Goal: Transaction & Acquisition: Obtain resource

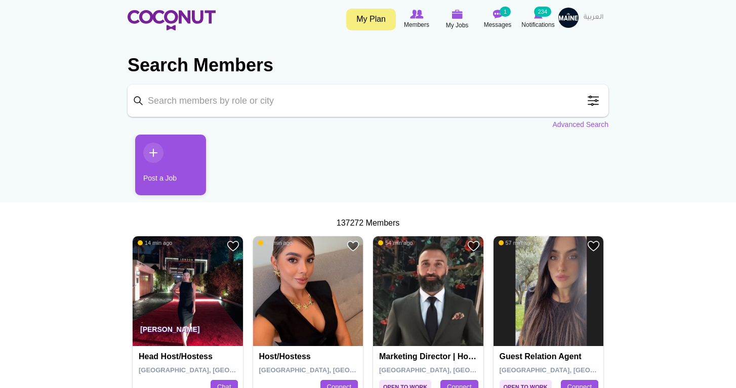
click at [594, 102] on span at bounding box center [593, 101] width 20 height 20
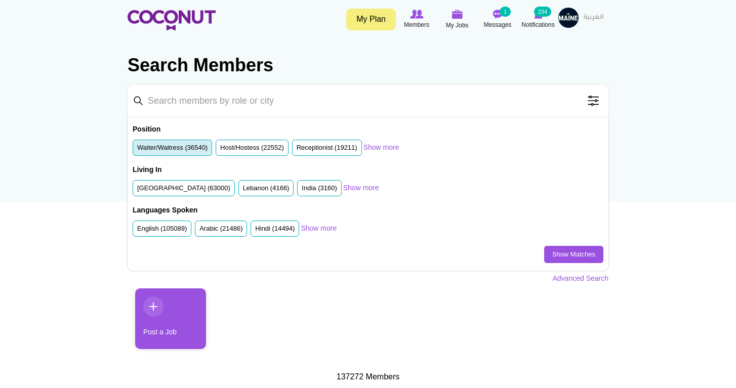
click at [170, 150] on label "Waiter/Waitress (36540)" at bounding box center [172, 148] width 70 height 10
click at [137, 150] on input "Waiter/Waitress (36540)" at bounding box center [137, 150] width 0 height 0
click at [578, 252] on link "Show Matches" at bounding box center [573, 254] width 59 height 17
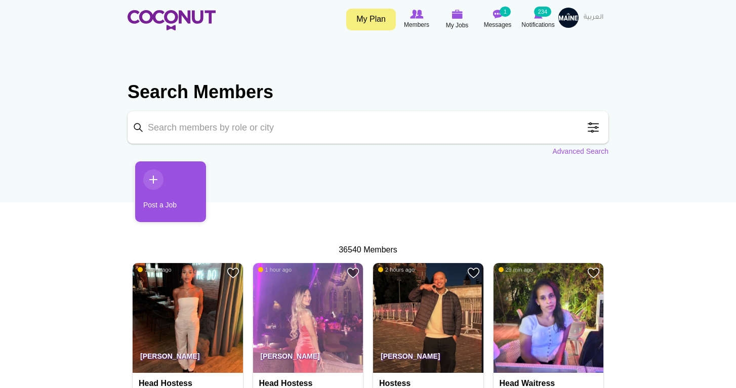
click at [595, 126] on span at bounding box center [593, 127] width 20 height 20
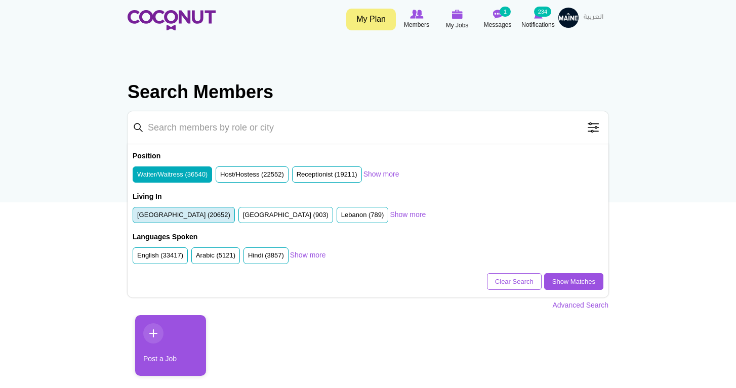
click at [185, 217] on label "[GEOGRAPHIC_DATA] (20652)" at bounding box center [183, 216] width 93 height 10
click at [137, 217] on input "[GEOGRAPHIC_DATA] (20652)" at bounding box center [137, 217] width 0 height 0
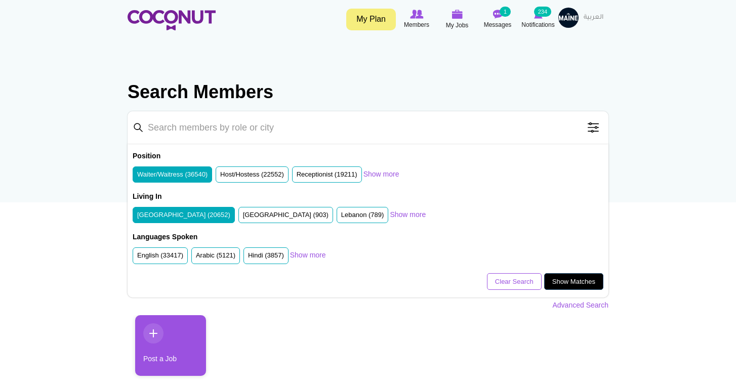
click at [556, 273] on link "Show Matches" at bounding box center [573, 281] width 59 height 17
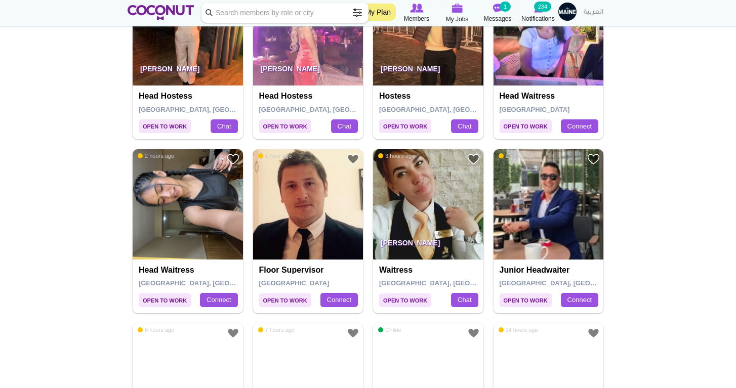
scroll to position [303, 0]
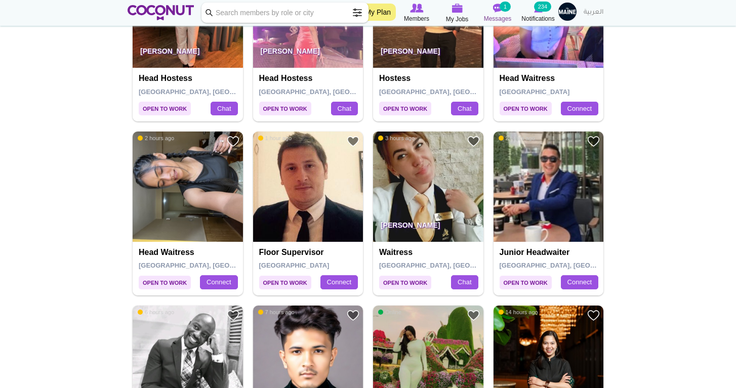
click at [504, 7] on small "1" at bounding box center [505, 7] width 11 height 10
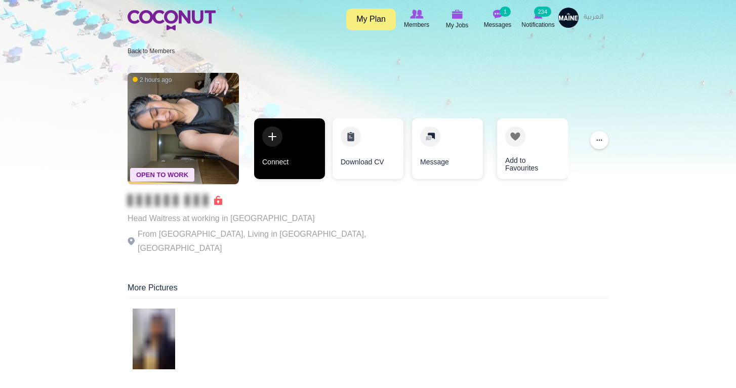
click at [279, 167] on link "Connect" at bounding box center [289, 148] width 71 height 61
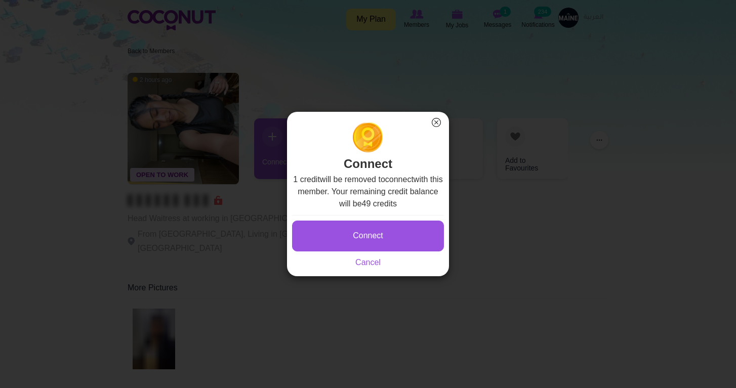
click at [274, 95] on div "Connect × Connect 1 credit will be removed to connect with this member. Your re…" at bounding box center [368, 194] width 736 height 388
click at [372, 267] on div "Connect Saving... Cancel" at bounding box center [368, 242] width 152 height 54
click at [368, 263] on link "Cancel" at bounding box center [367, 262] width 25 height 9
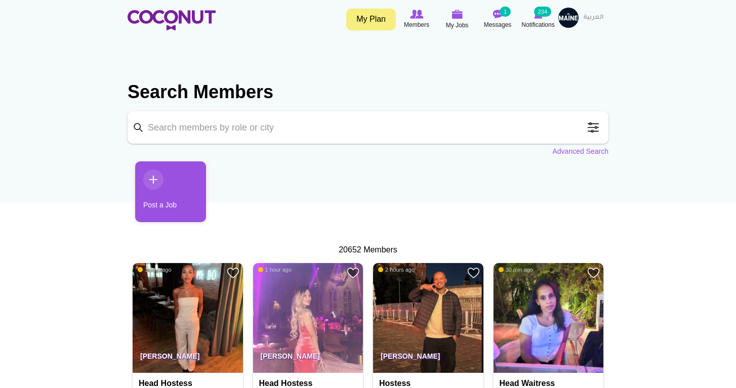
click at [275, 111] on section "Search Members Keyword Search Position Waiter/Waitress (20652) Host/Hostess (12…" at bounding box center [368, 113] width 481 height 87
click at [597, 128] on span at bounding box center [593, 127] width 20 height 20
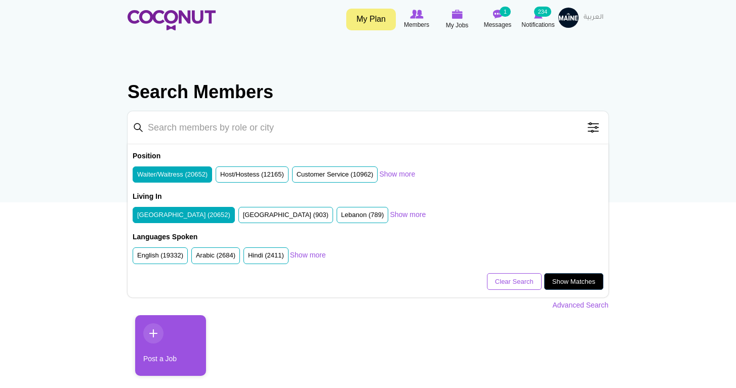
click at [569, 279] on link "Show Matches" at bounding box center [573, 281] width 59 height 17
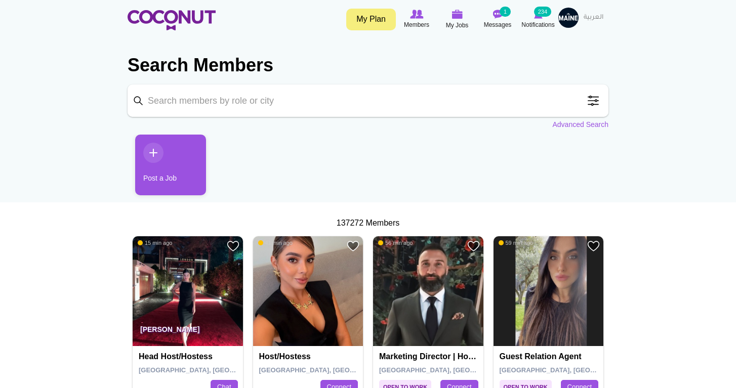
click at [590, 102] on span at bounding box center [593, 101] width 20 height 20
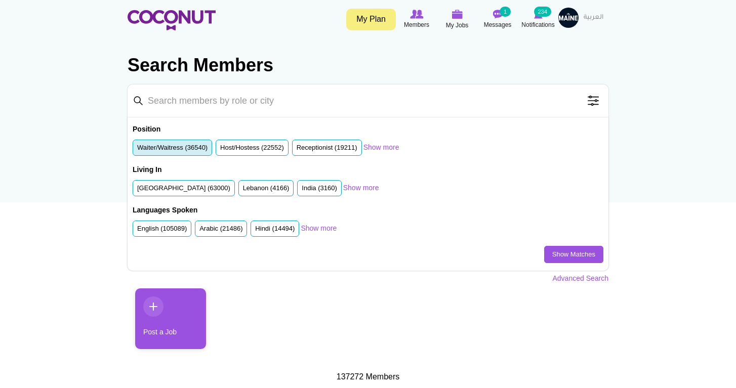
click at [198, 153] on li "Waiter/Waitress (36540)" at bounding box center [172, 148] width 79 height 17
click at [199, 149] on label "Waiter/Waitress (36540)" at bounding box center [172, 148] width 70 height 10
click at [137, 150] on input "Waiter/Waitress (36540)" at bounding box center [137, 150] width 0 height 0
click at [564, 253] on link "Show Matches" at bounding box center [573, 254] width 59 height 17
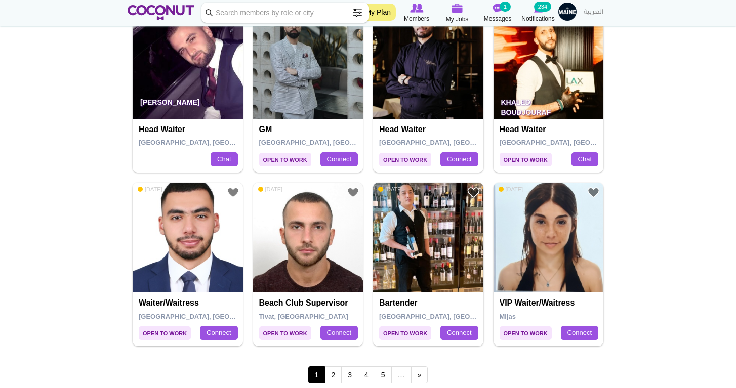
scroll to position [1727, 0]
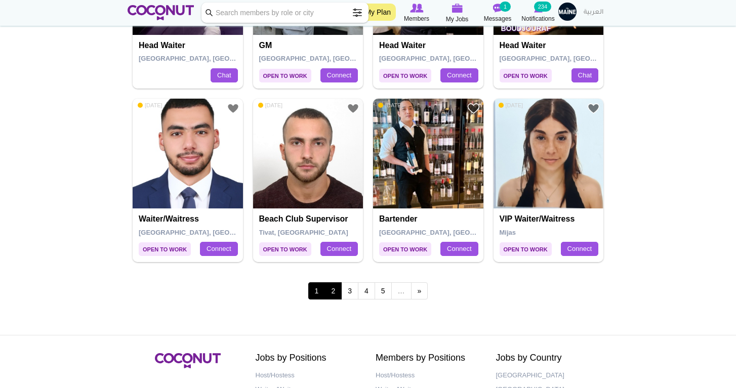
click at [335, 282] on link "2" at bounding box center [332, 290] width 17 height 17
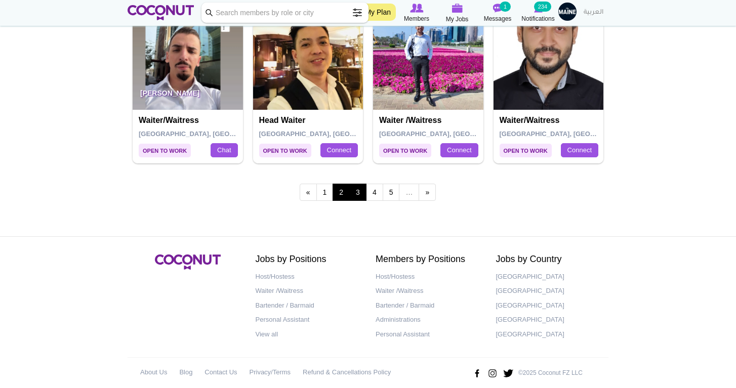
scroll to position [1825, 0]
click at [359, 185] on link "3" at bounding box center [357, 192] width 17 height 17
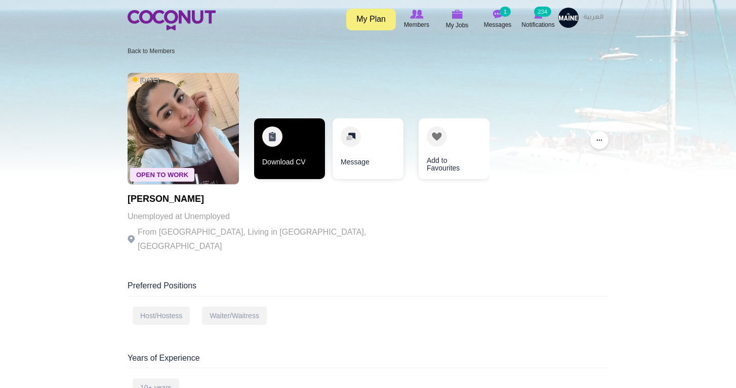
click at [290, 152] on link "Download CV" at bounding box center [289, 148] width 71 height 61
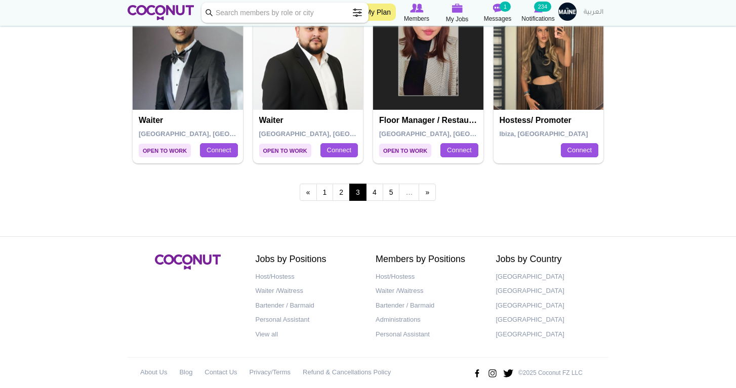
scroll to position [1825, 0]
click at [379, 184] on link "4" at bounding box center [374, 192] width 17 height 17
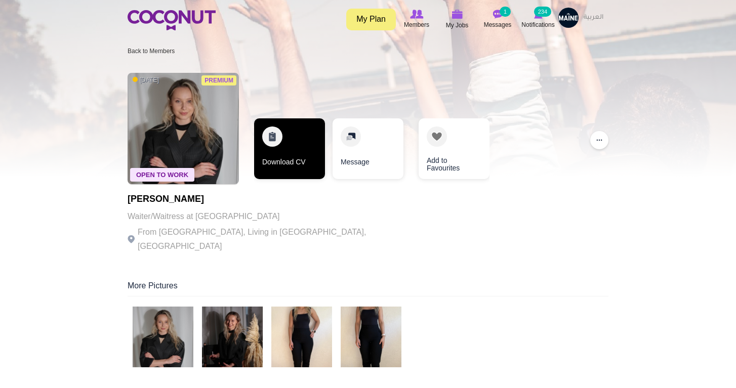
click at [298, 163] on link "Download CV" at bounding box center [289, 148] width 71 height 61
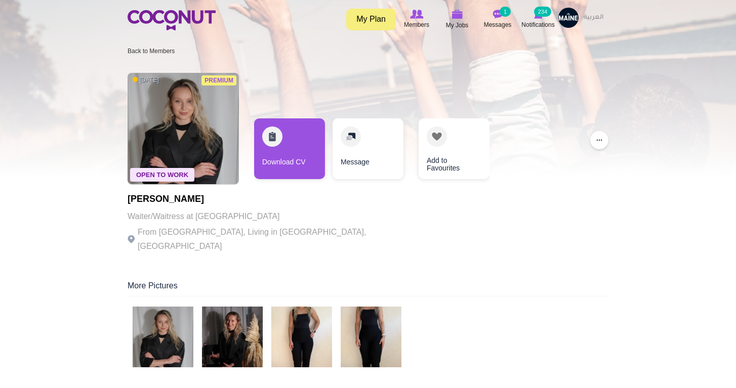
click at [304, 335] on img at bounding box center [301, 337] width 61 height 61
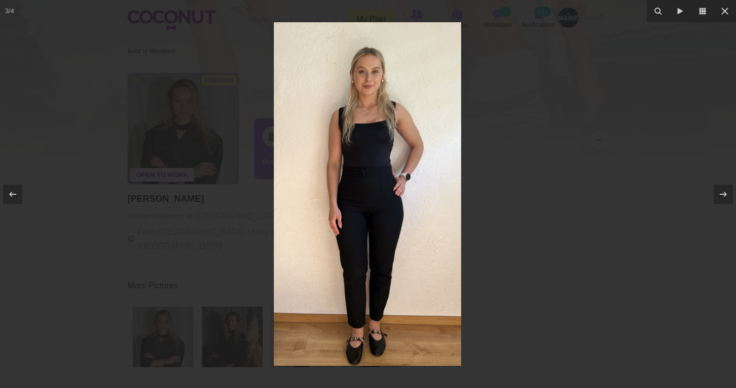
click at [513, 302] on div at bounding box center [368, 194] width 736 height 388
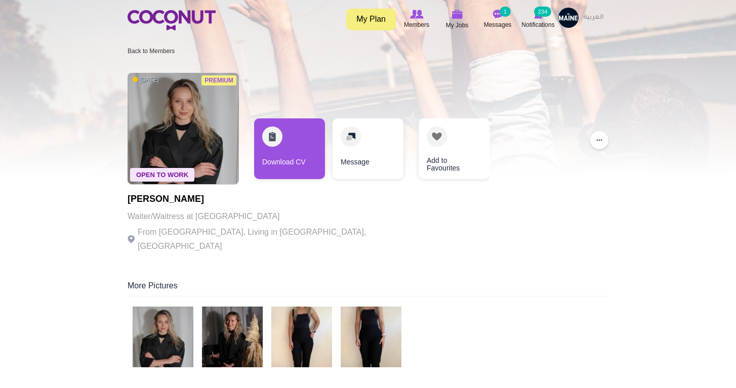
click at [379, 329] on img at bounding box center [371, 337] width 61 height 61
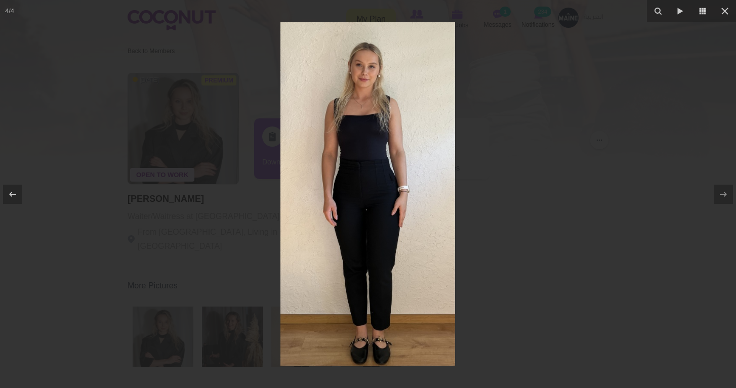
click at [231, 333] on div at bounding box center [368, 194] width 736 height 388
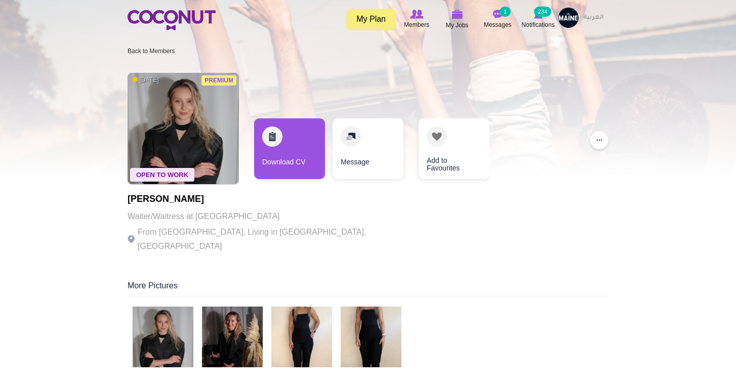
click at [231, 333] on img at bounding box center [232, 337] width 61 height 61
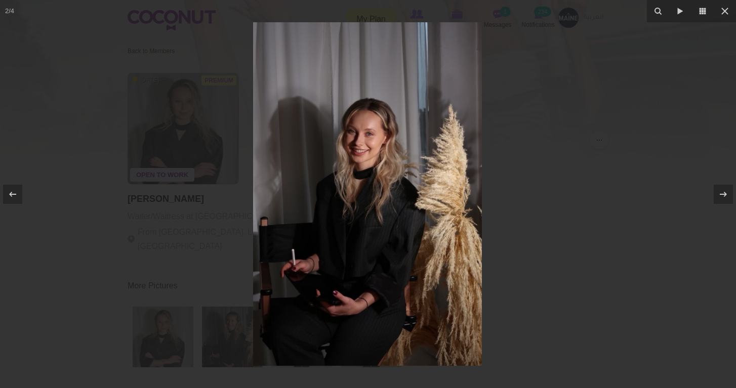
click at [174, 338] on div at bounding box center [368, 194] width 736 height 388
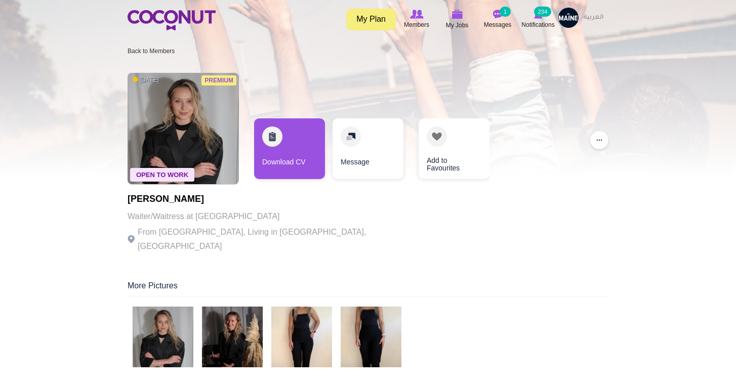
click at [166, 341] on img at bounding box center [163, 337] width 61 height 61
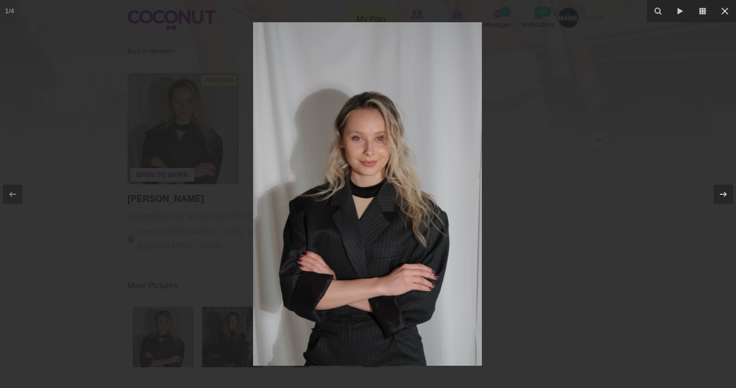
click at [677, 187] on div at bounding box center [368, 194] width 736 height 388
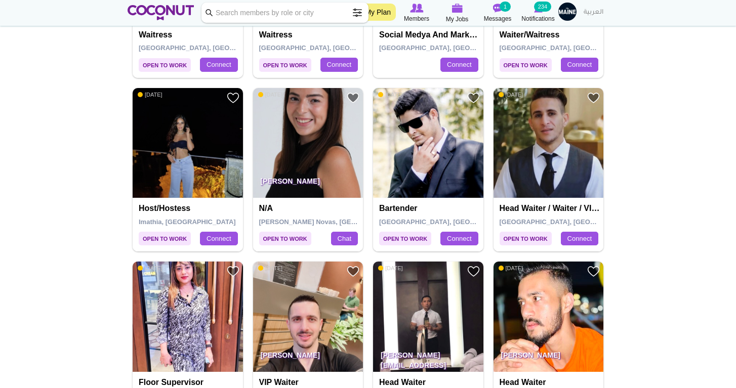
scroll to position [523, 0]
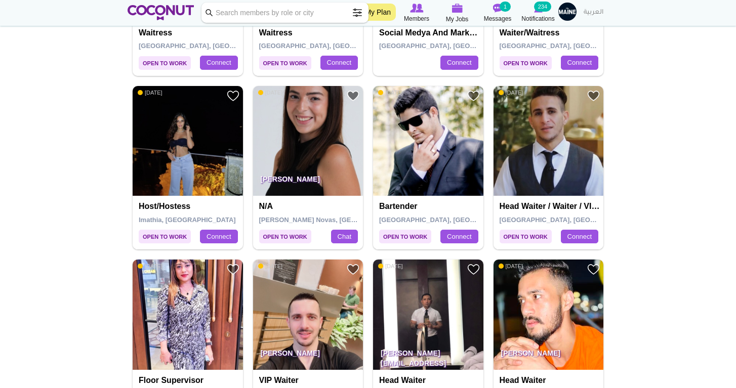
click at [541, 166] on img at bounding box center [549, 141] width 110 height 110
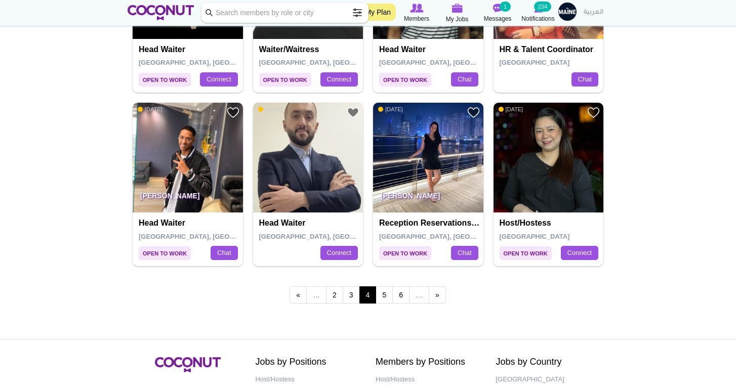
scroll to position [1758, 0]
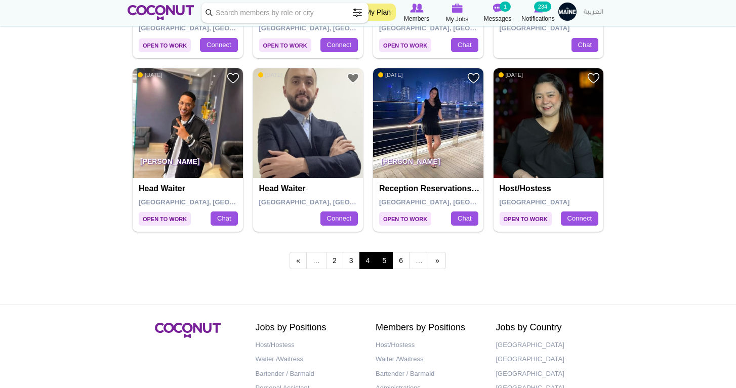
click at [385, 252] on link "5" at bounding box center [384, 260] width 17 height 17
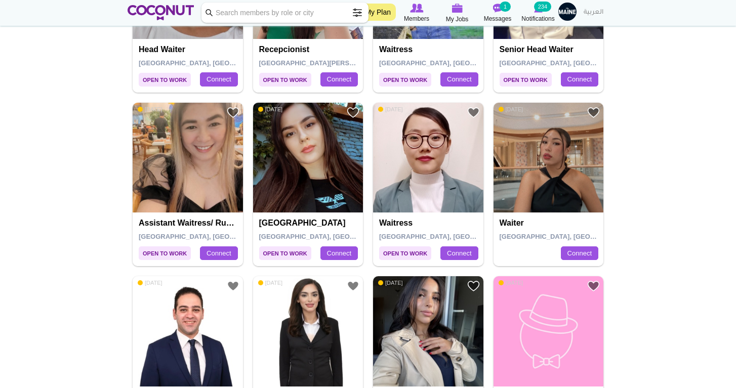
scroll to position [1029, 0]
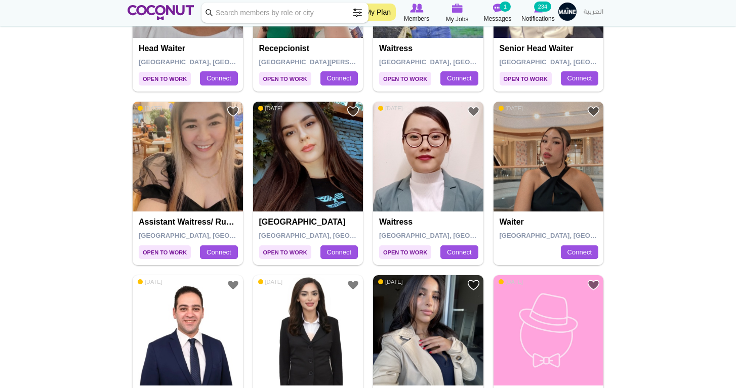
click at [315, 178] on img at bounding box center [308, 157] width 110 height 110
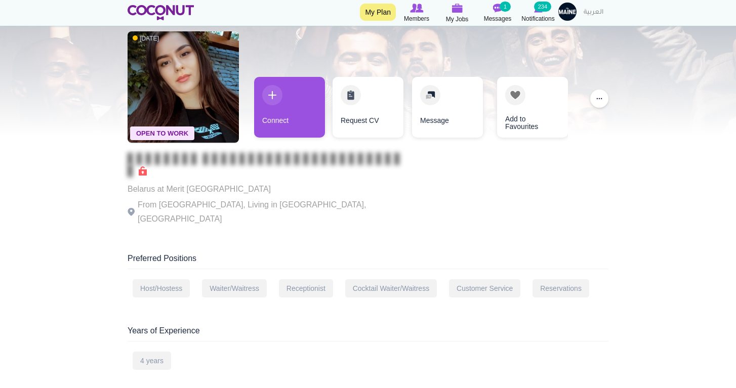
scroll to position [45, 0]
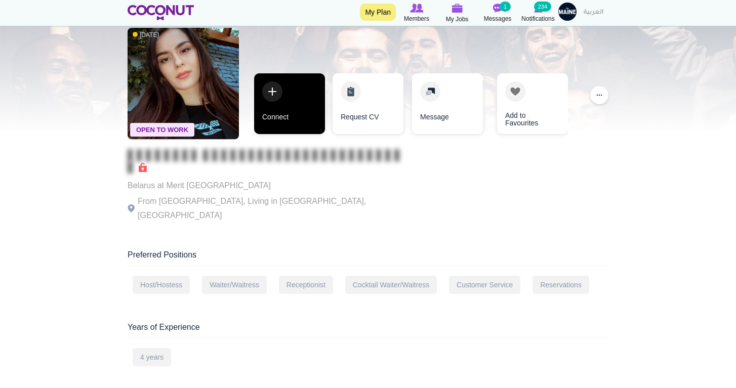
click at [295, 108] on link "Connect" at bounding box center [289, 103] width 71 height 61
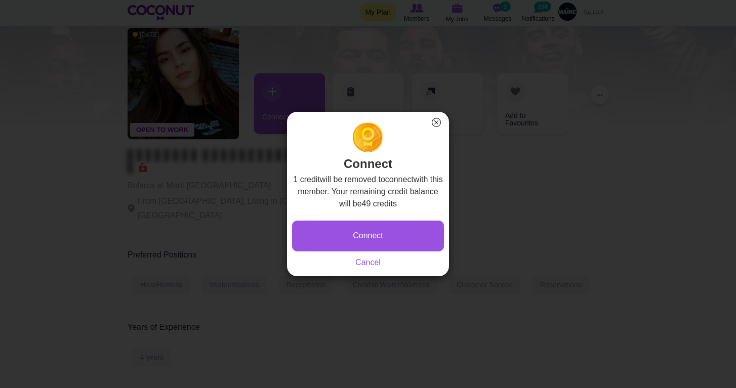
click at [365, 233] on button "Connect" at bounding box center [368, 236] width 152 height 31
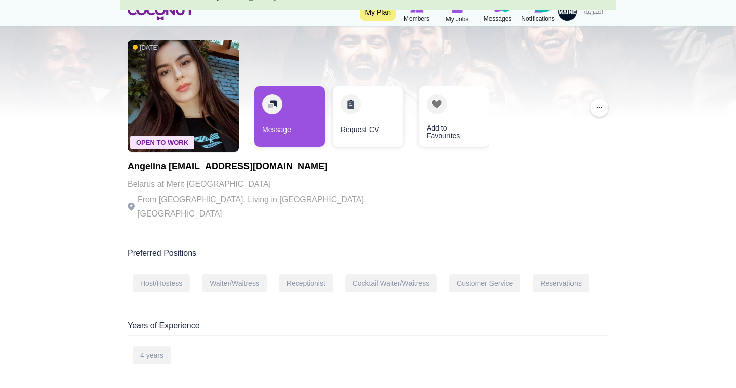
scroll to position [51, 0]
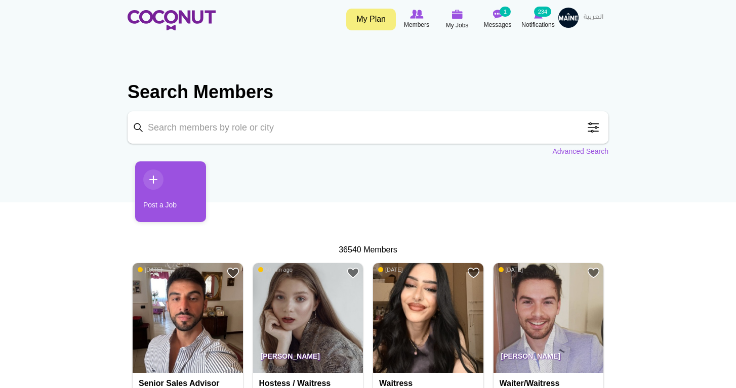
click at [593, 126] on span at bounding box center [593, 127] width 20 height 20
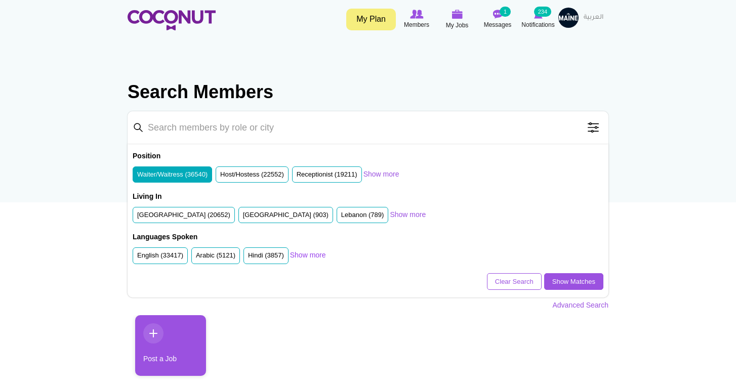
click at [302, 256] on link "Show more" at bounding box center [308, 255] width 36 height 10
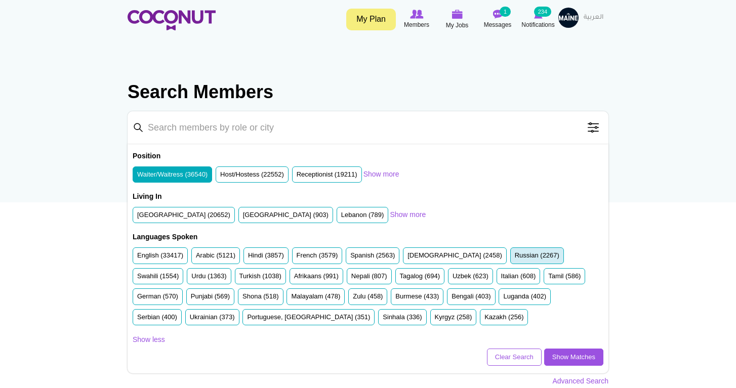
click at [515, 254] on label "Russian (2267)" at bounding box center [537, 256] width 45 height 10
click at [515, 258] on input "Russian (2267)" at bounding box center [515, 258] width 0 height 0
click at [560, 350] on link "Show Matches" at bounding box center [573, 357] width 59 height 17
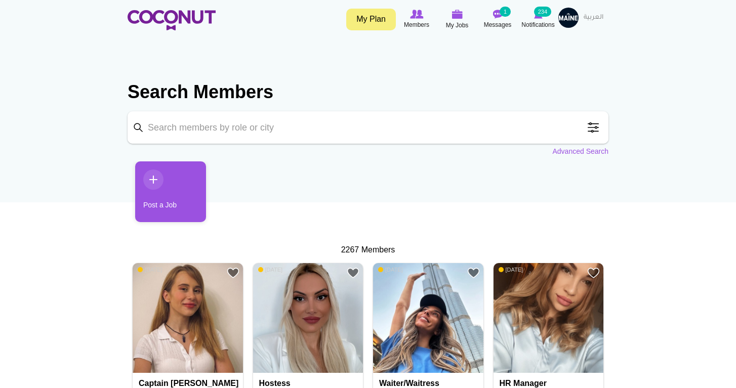
click at [598, 126] on span at bounding box center [593, 127] width 20 height 20
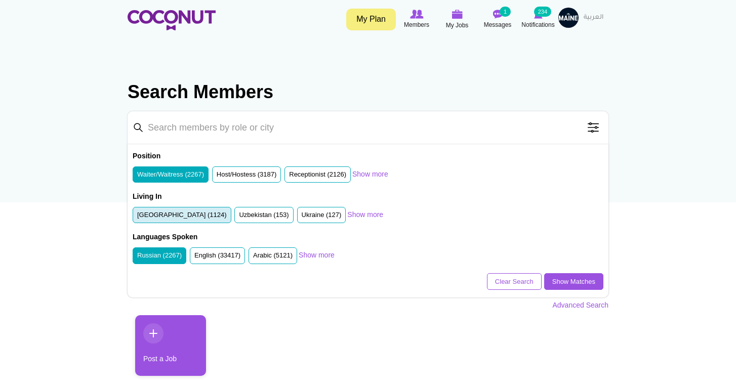
click at [190, 214] on label "United Arab Emirates (1124)" at bounding box center [182, 216] width 90 height 10
click at [137, 217] on input "United Arab Emirates (1124)" at bounding box center [137, 217] width 0 height 0
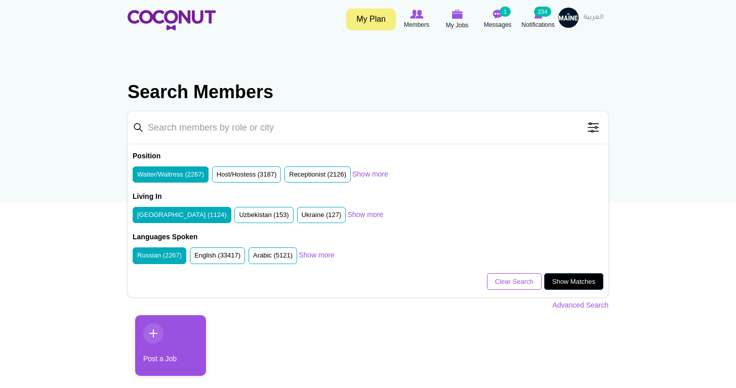
click at [567, 281] on link "Show Matches" at bounding box center [573, 281] width 59 height 17
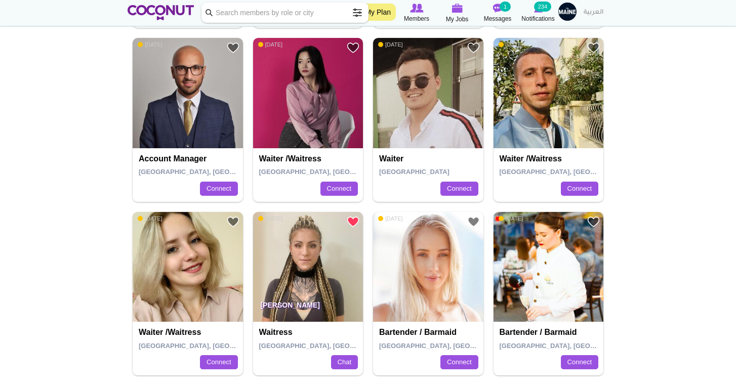
scroll to position [1702, 0]
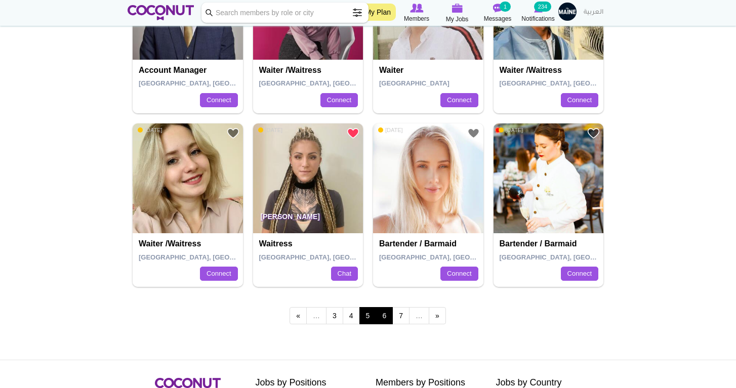
click at [387, 307] on link "6" at bounding box center [384, 315] width 17 height 17
click at [298, 307] on link "‹ previous" at bounding box center [298, 315] width 17 height 17
click at [299, 308] on link "‹ previous" at bounding box center [298, 315] width 17 height 17
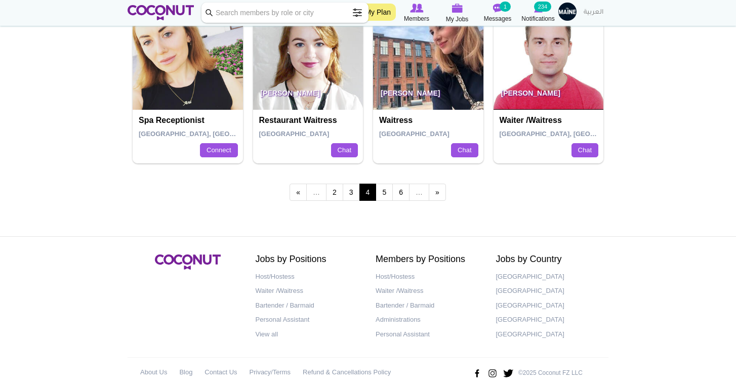
scroll to position [1825, 0]
click at [314, 186] on span "…" at bounding box center [316, 192] width 20 height 17
click at [330, 186] on link "2" at bounding box center [334, 192] width 17 height 17
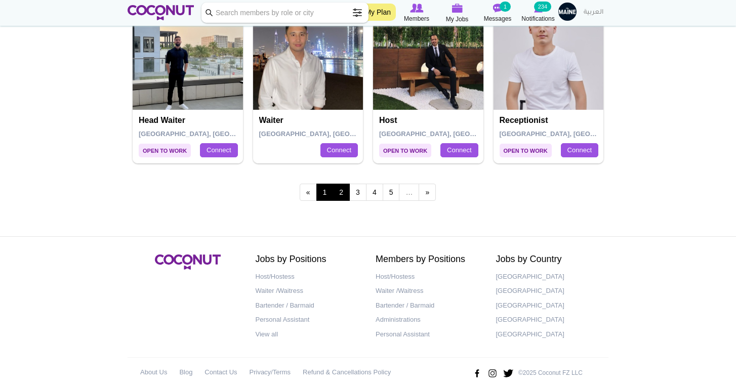
scroll to position [1825, 0]
click at [325, 184] on link "1" at bounding box center [324, 192] width 17 height 17
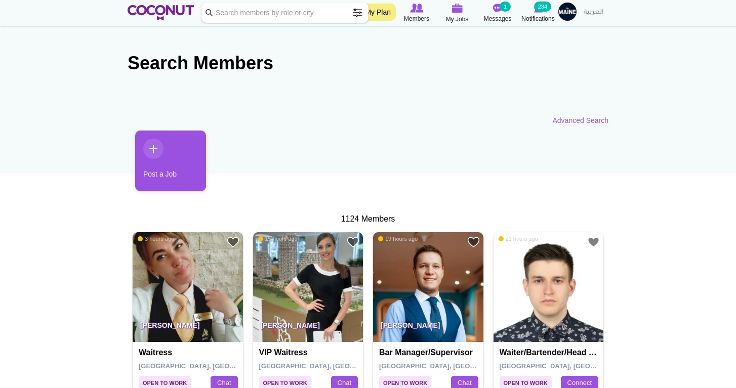
scroll to position [19, 0]
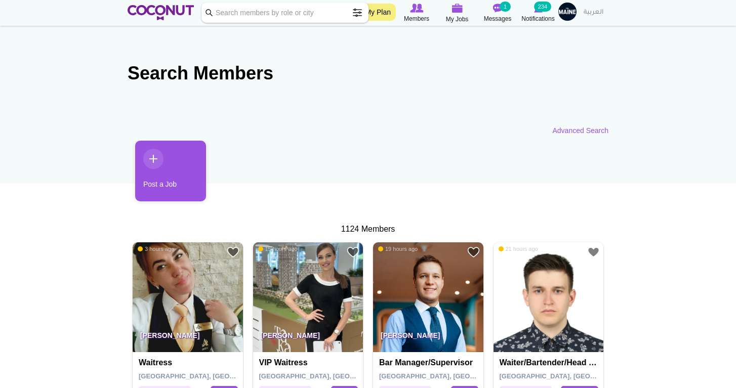
click at [356, 10] on span at bounding box center [357, 13] width 20 height 20
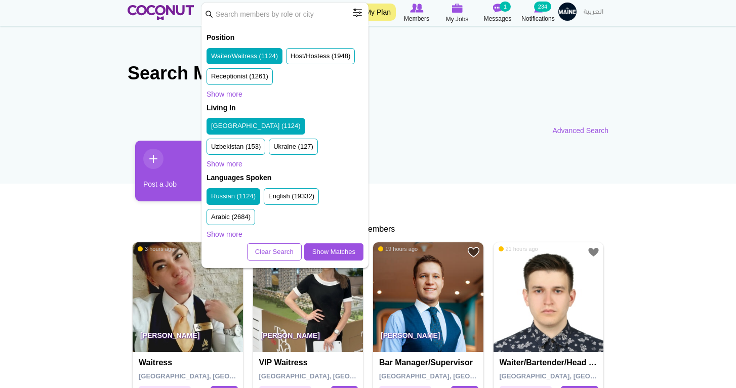
click at [427, 134] on section "Search Members Keyword Search Position Waiter/Waitress (1124) Host/Hostess (194…" at bounding box center [368, 93] width 481 height 85
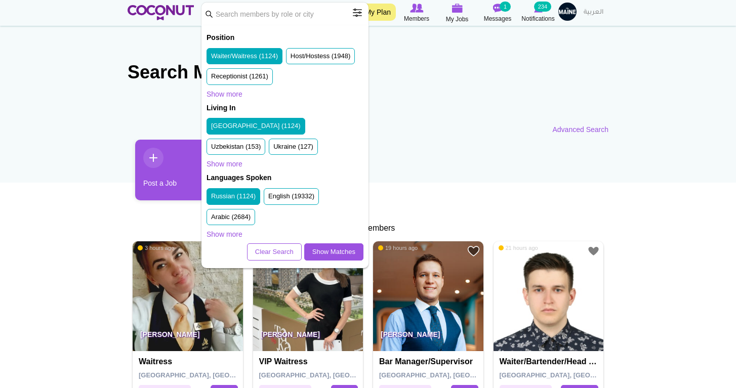
click at [441, 125] on section "Search Members Keyword Search Position Waiter/Waitress (1124) Host/Hostess (194…" at bounding box center [368, 92] width 481 height 85
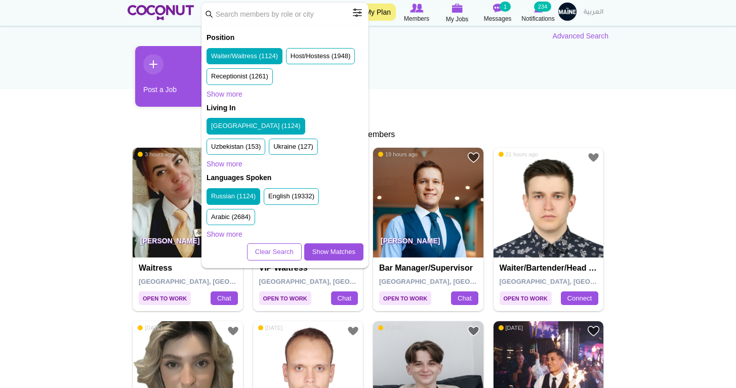
scroll to position [128, 0]
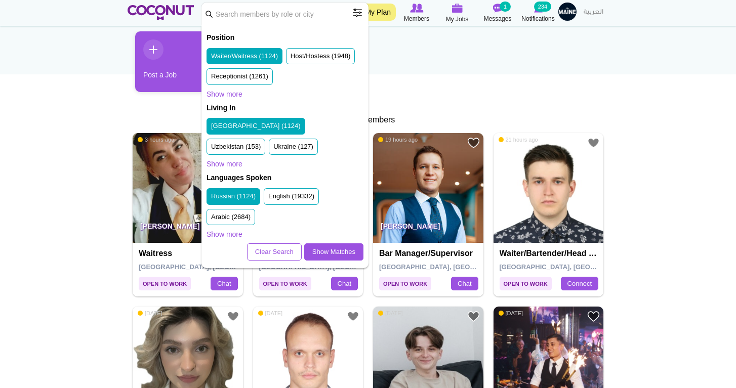
click at [560, 101] on section "Post a Job" at bounding box center [368, 69] width 481 height 76
click at [322, 250] on link "Show Matches" at bounding box center [333, 251] width 59 height 17
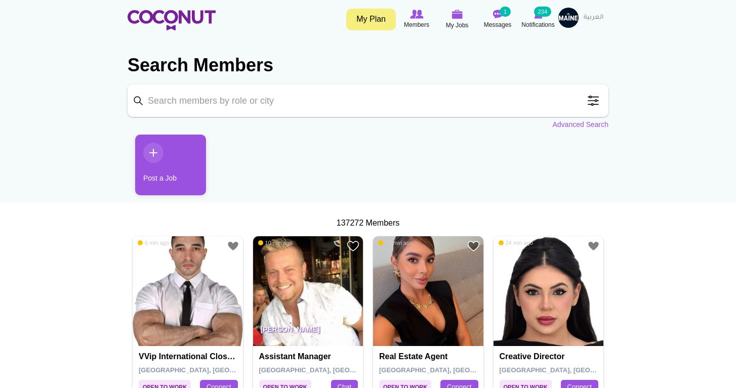
click at [592, 104] on span at bounding box center [593, 101] width 20 height 20
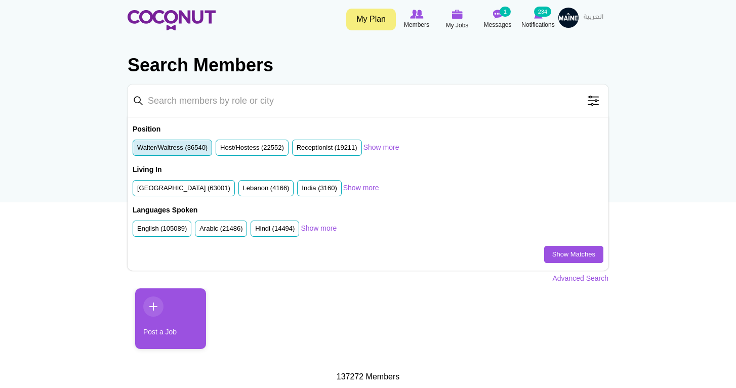
click at [196, 149] on label "Waiter/Waitress (36540)" at bounding box center [172, 148] width 70 height 10
click at [137, 150] on input "Waiter/Waitress (36540)" at bounding box center [137, 150] width 0 height 0
click at [209, 185] on label "United Arab Emirates (63001)" at bounding box center [183, 189] width 93 height 10
click at [137, 190] on input "United Arab Emirates (63001)" at bounding box center [137, 190] width 0 height 0
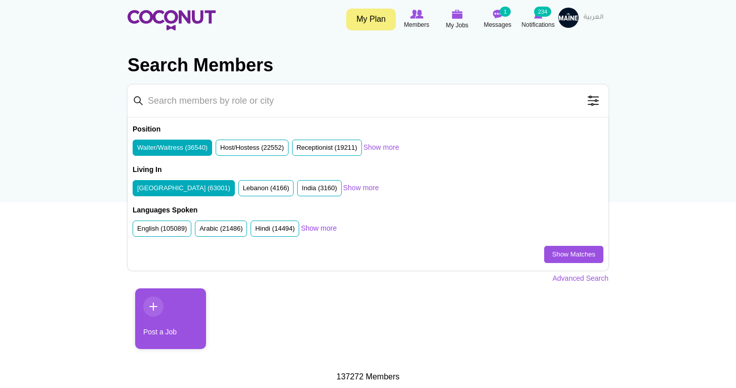
click at [326, 225] on link "Show more" at bounding box center [319, 228] width 36 height 10
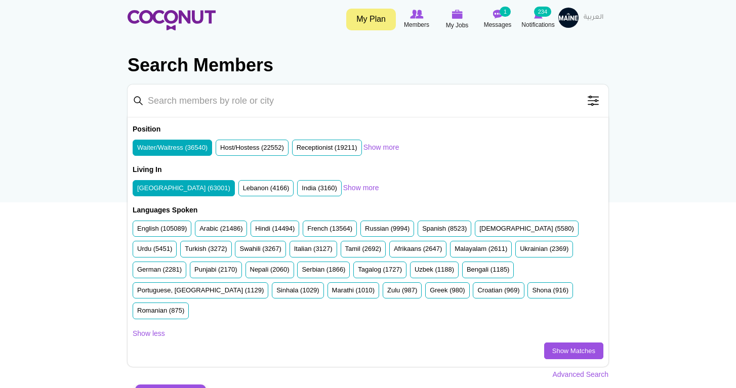
click at [388, 236] on ul "English (105089) Arabic (21486) Hindi (14494) French (13564) Russian (9994) Spa…" at bounding box center [368, 272] width 471 height 103
click at [388, 229] on label "Russian (9994)" at bounding box center [387, 229] width 45 height 10
click at [365, 231] on input "Russian (9994)" at bounding box center [365, 231] width 0 height 0
click at [562, 343] on link "Show Matches" at bounding box center [573, 351] width 59 height 17
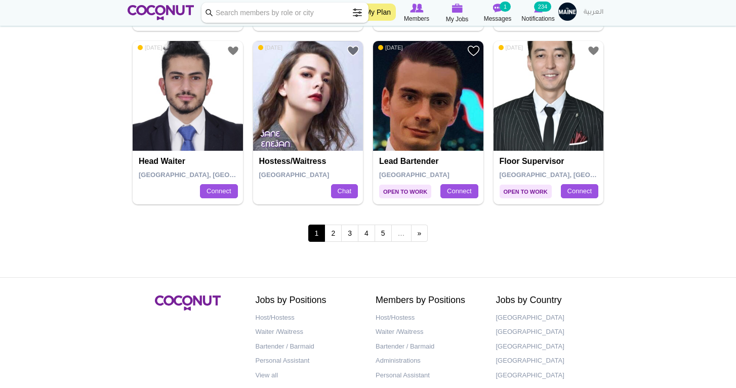
scroll to position [1803, 0]
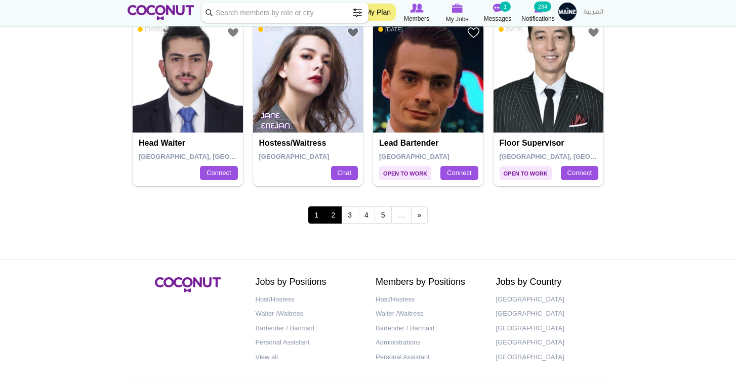
click at [334, 207] on link "2" at bounding box center [332, 215] width 17 height 17
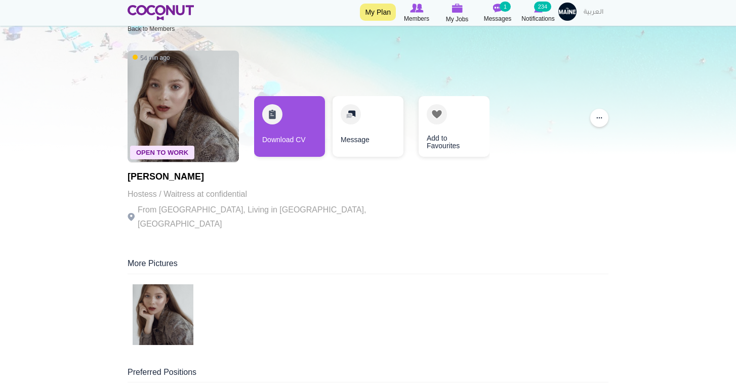
scroll to position [23, 0]
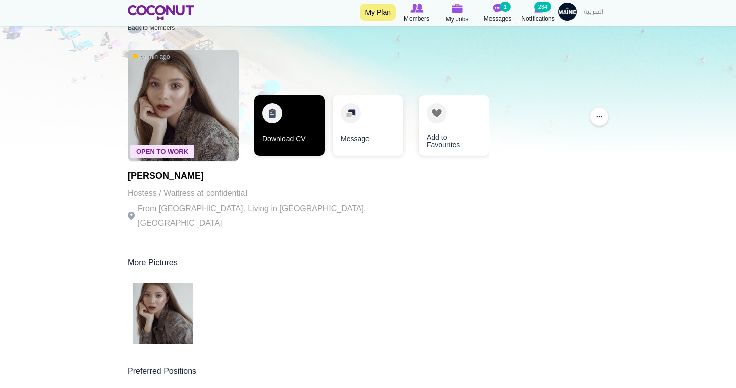
click at [304, 132] on link "Download CV" at bounding box center [289, 125] width 71 height 61
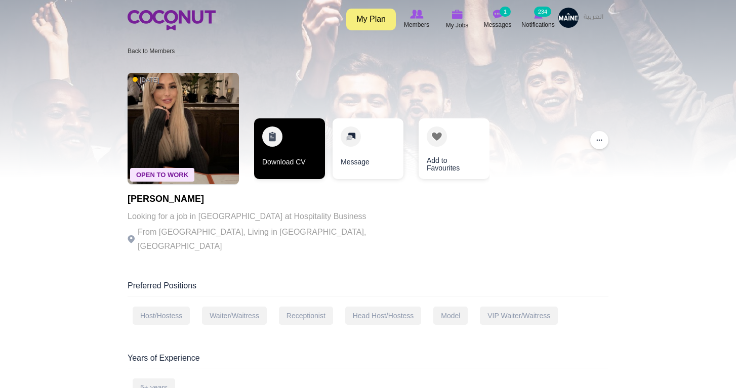
click at [294, 145] on link "Download CV" at bounding box center [289, 148] width 71 height 61
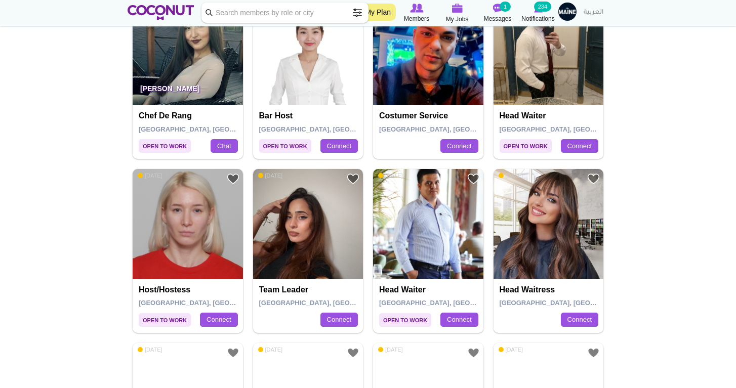
scroll to position [1152, 0]
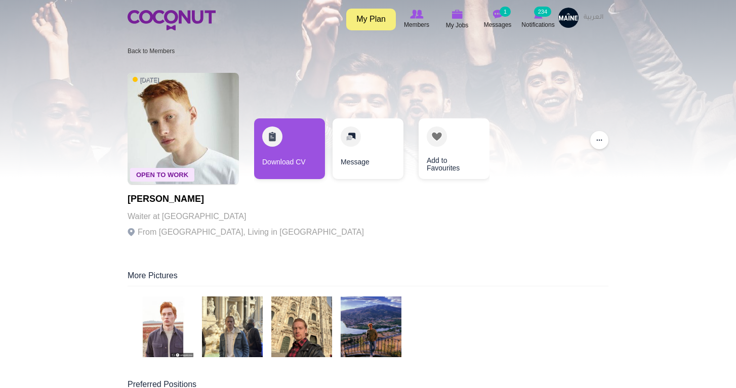
click at [299, 340] on img at bounding box center [301, 327] width 61 height 61
